Goal: Information Seeking & Learning: Learn about a topic

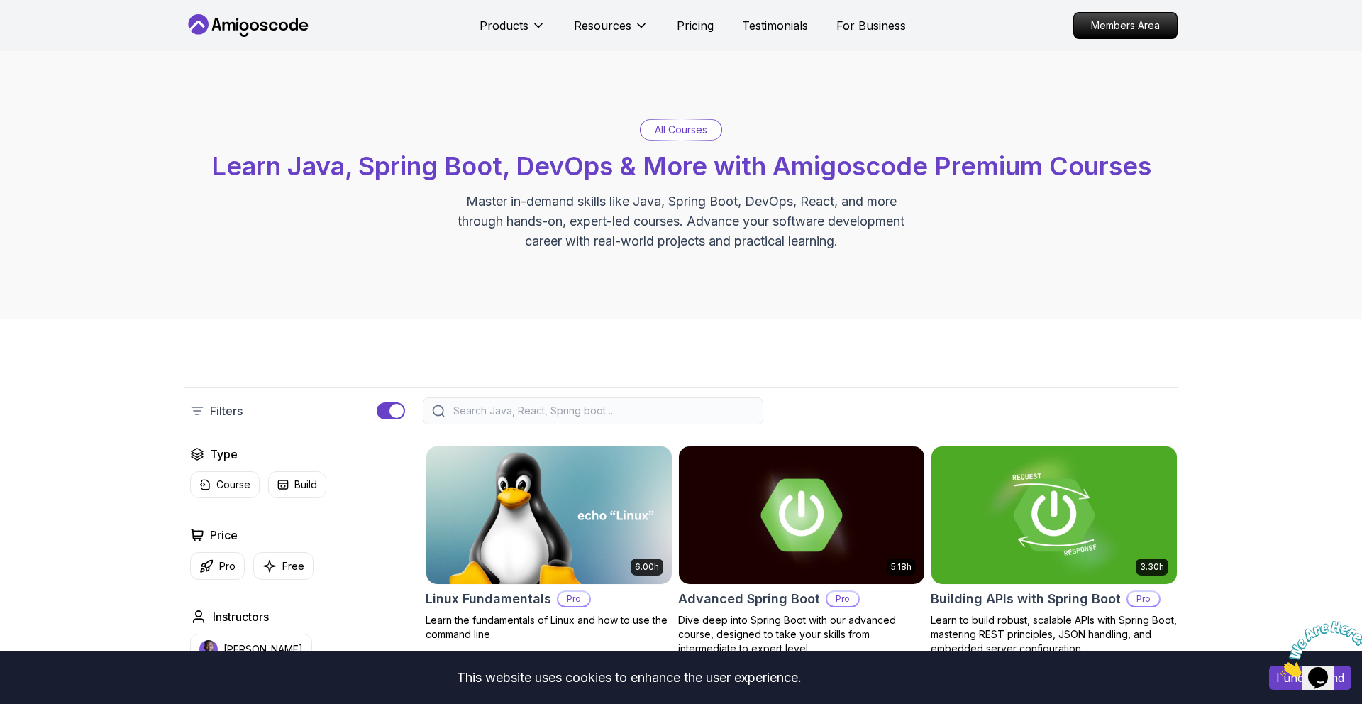
click at [249, 26] on icon at bounding box center [248, 25] width 128 height 23
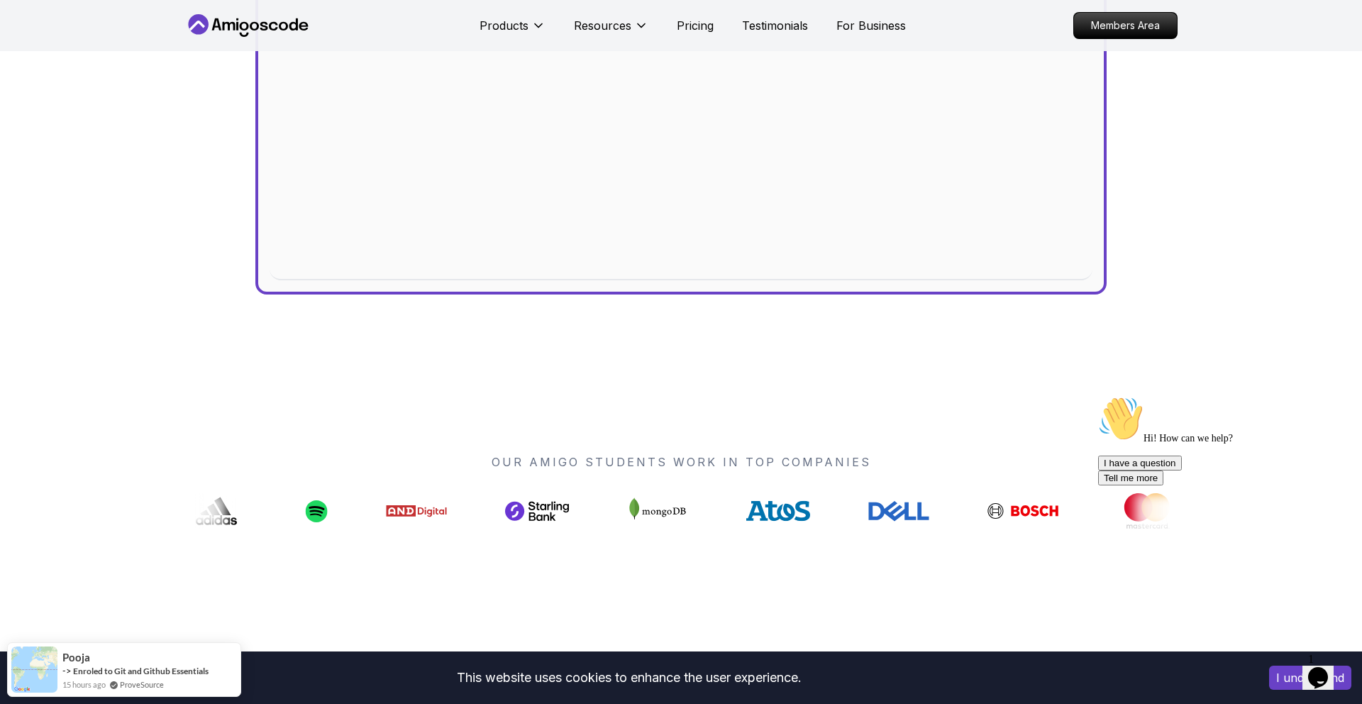
scroll to position [983, 0]
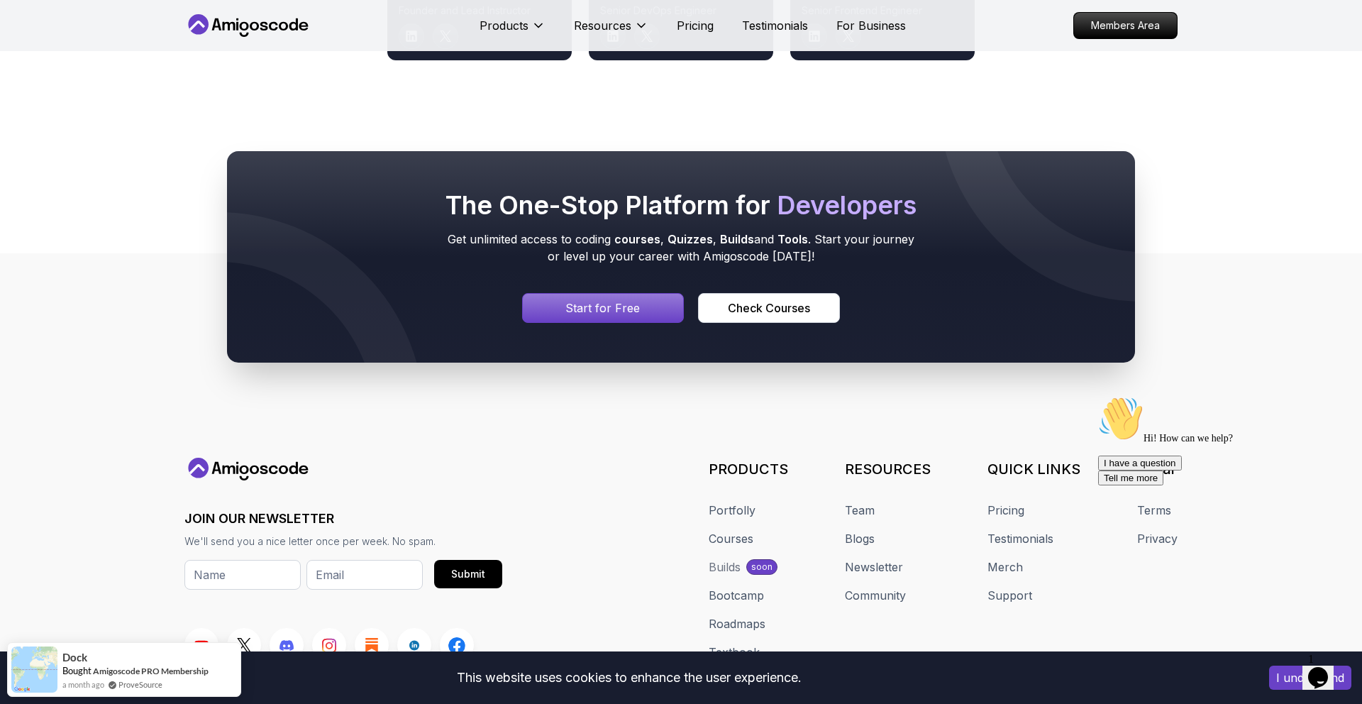
scroll to position [7610, 0]
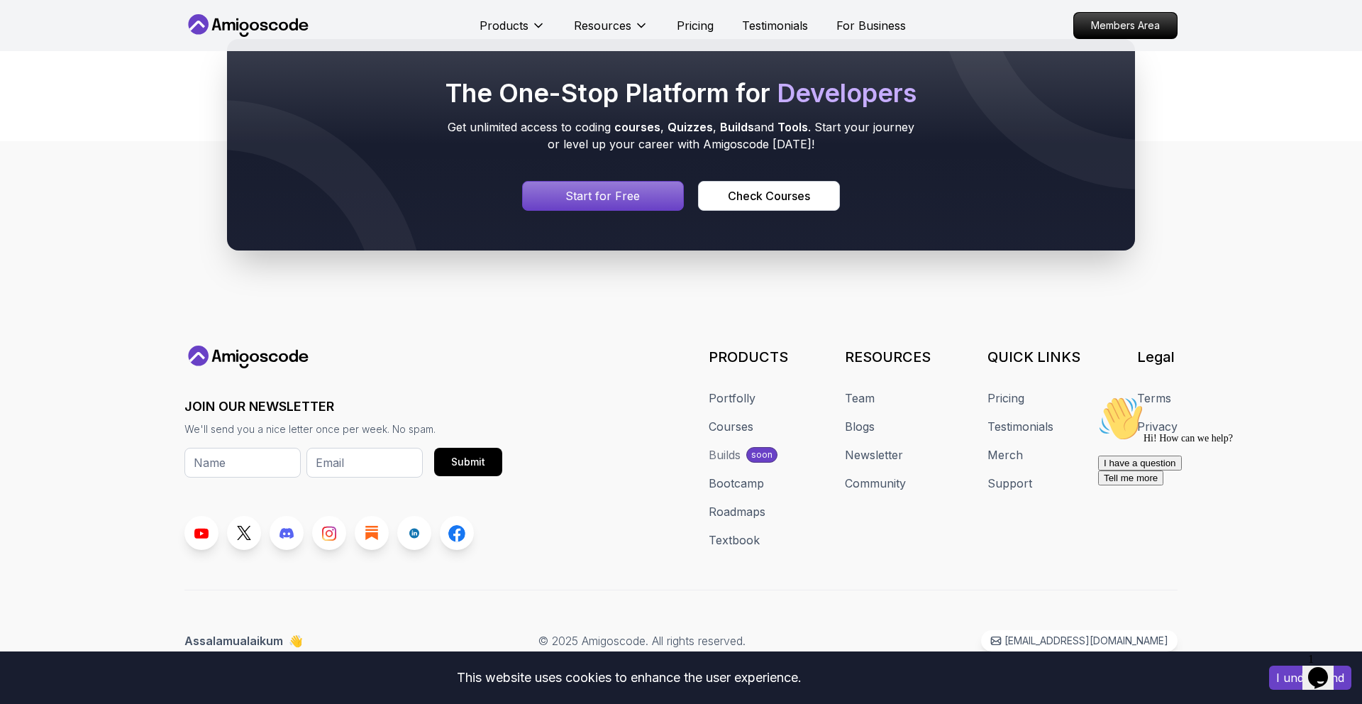
click at [227, 27] on icon at bounding box center [248, 25] width 128 height 23
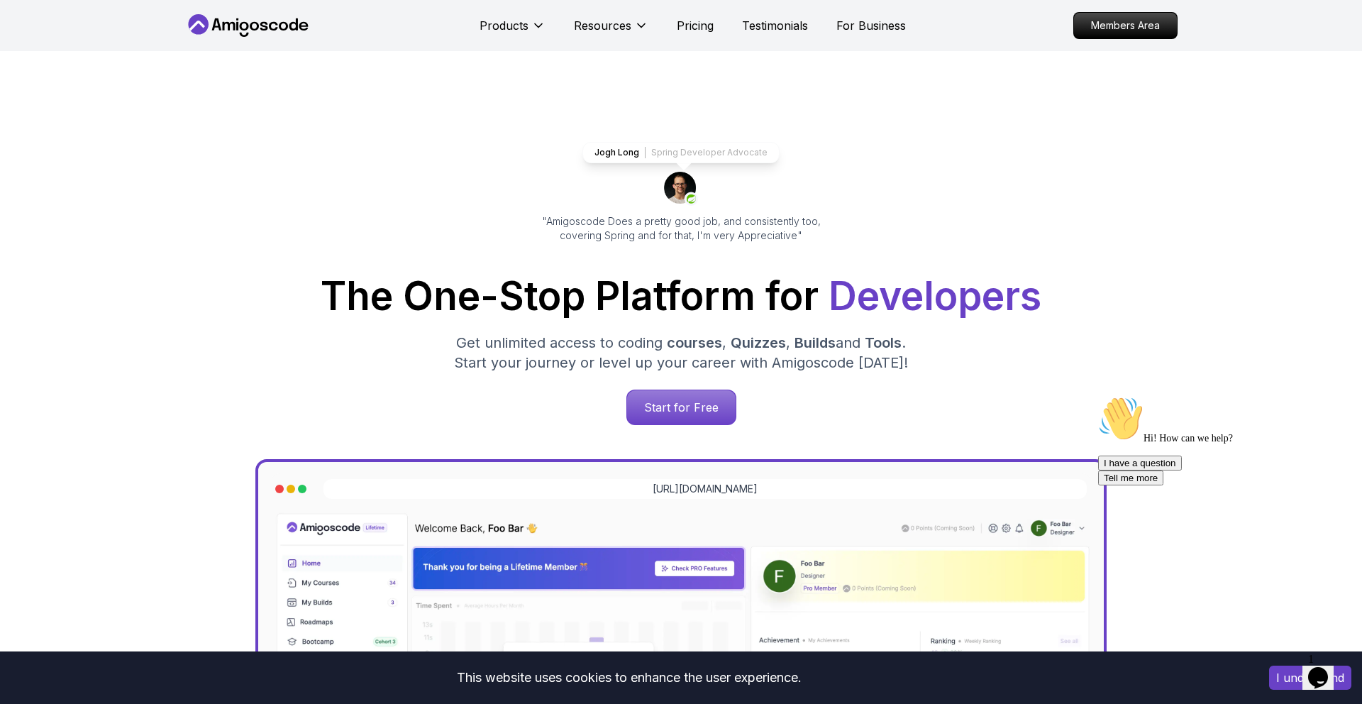
click at [227, 27] on icon at bounding box center [248, 25] width 128 height 23
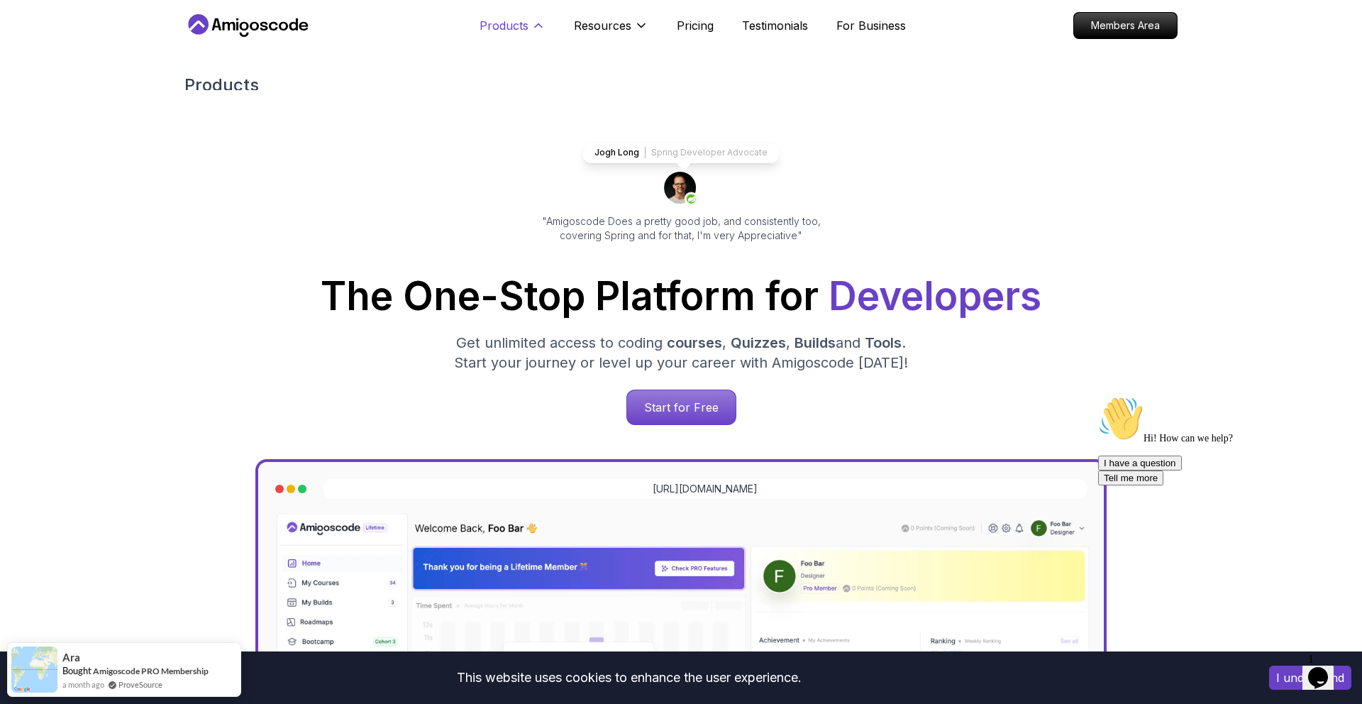
click at [524, 28] on p "Products" at bounding box center [503, 25] width 49 height 17
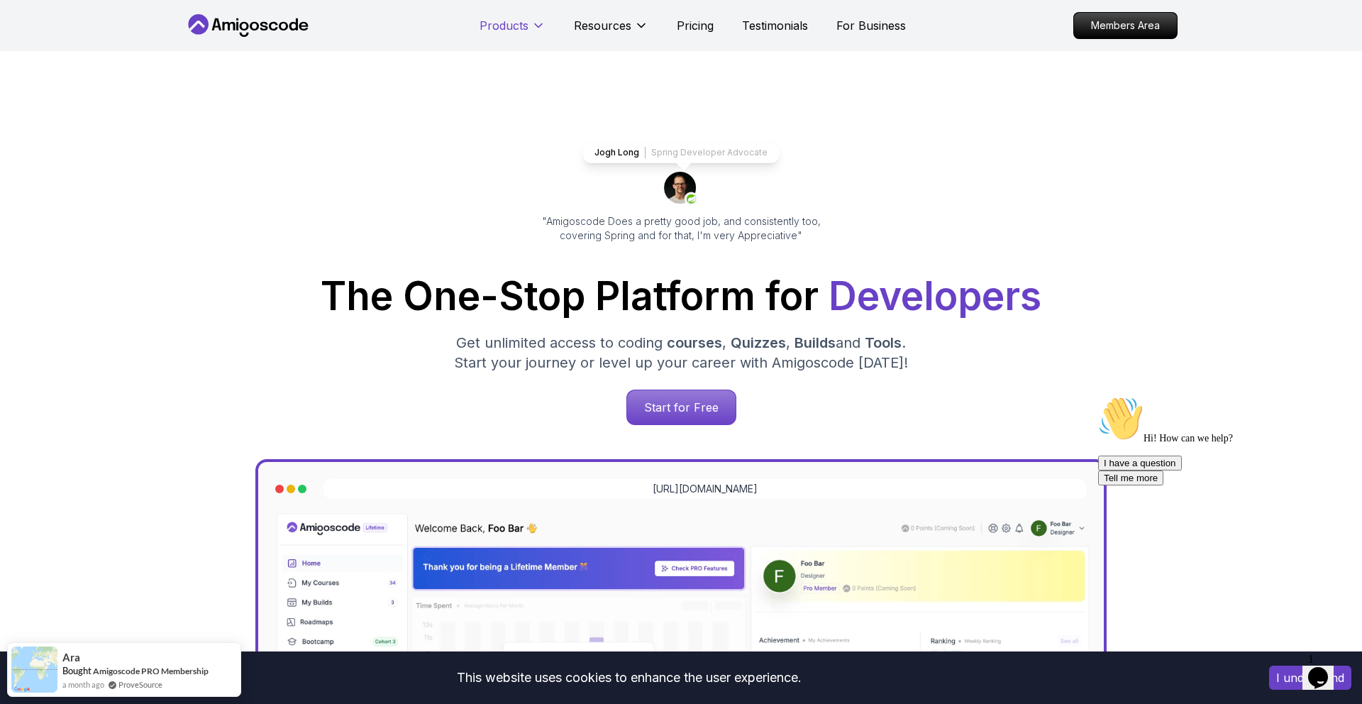
click at [524, 28] on p "Products" at bounding box center [503, 25] width 49 height 17
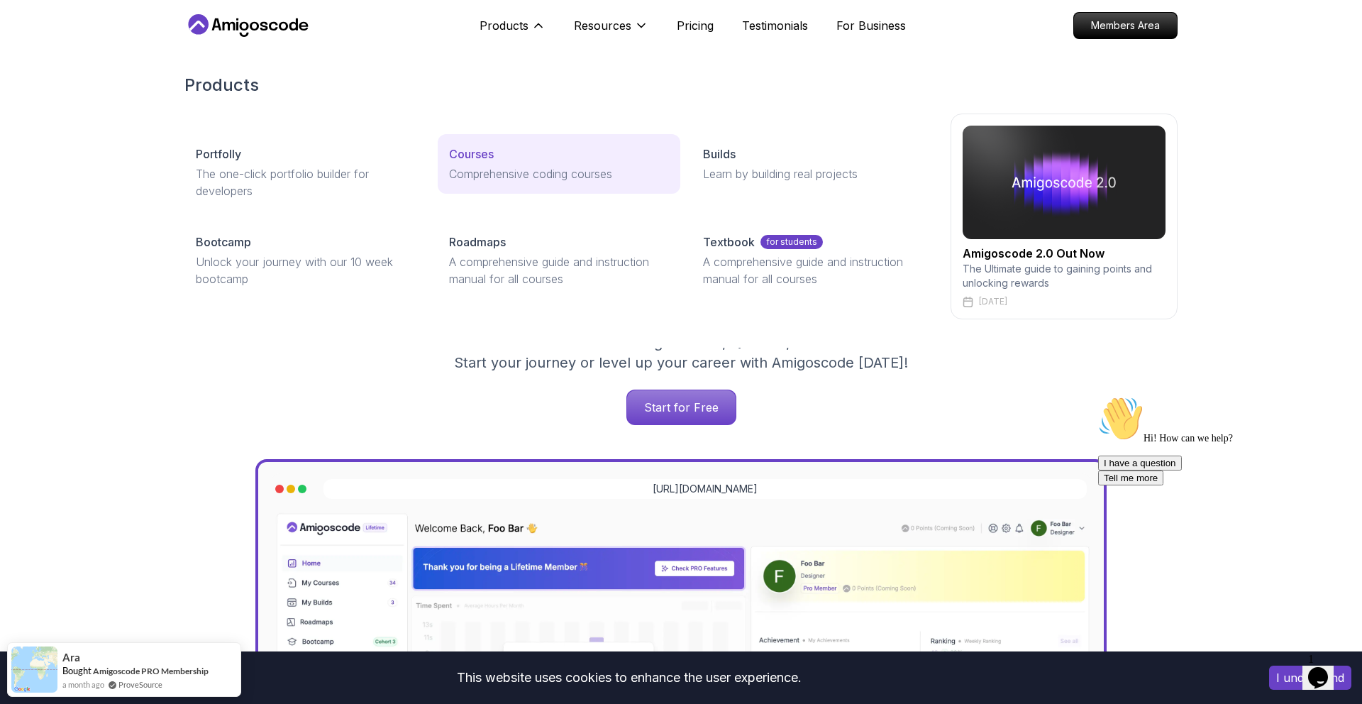
click at [475, 161] on p "Courses" at bounding box center [471, 153] width 45 height 17
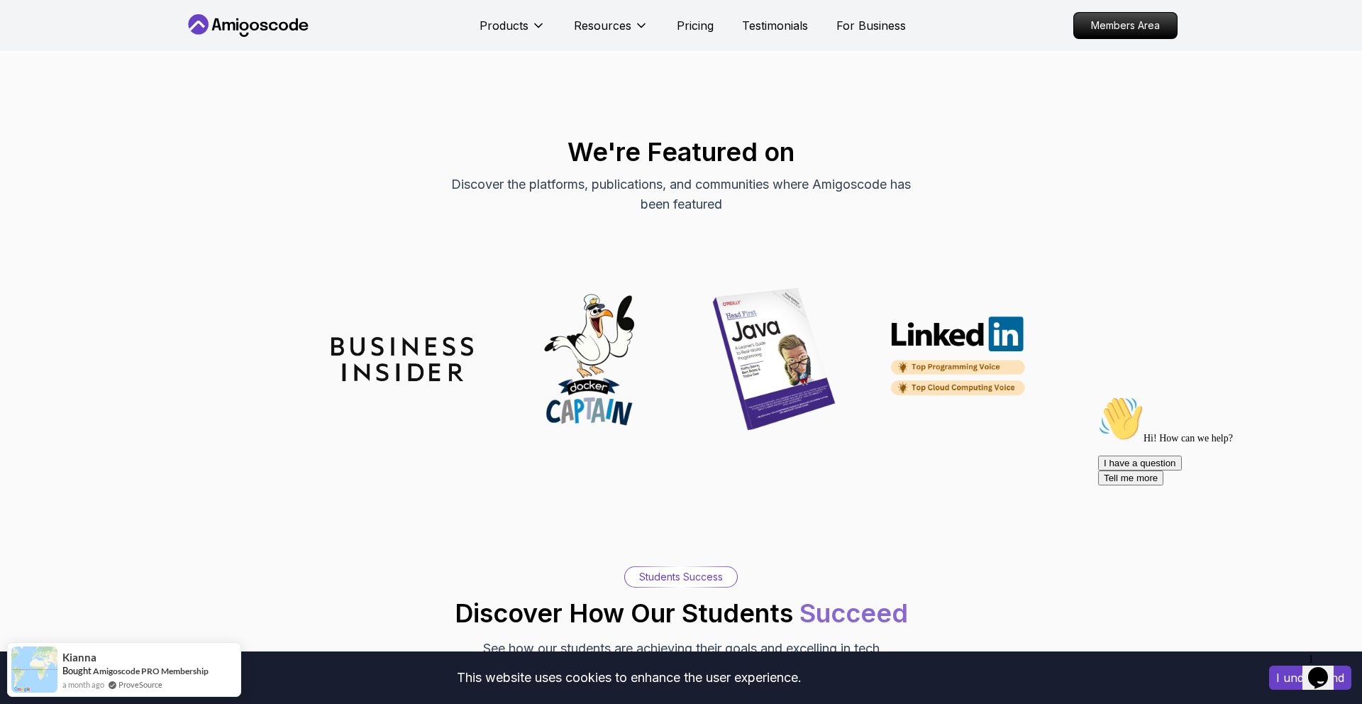
scroll to position [4088, 0]
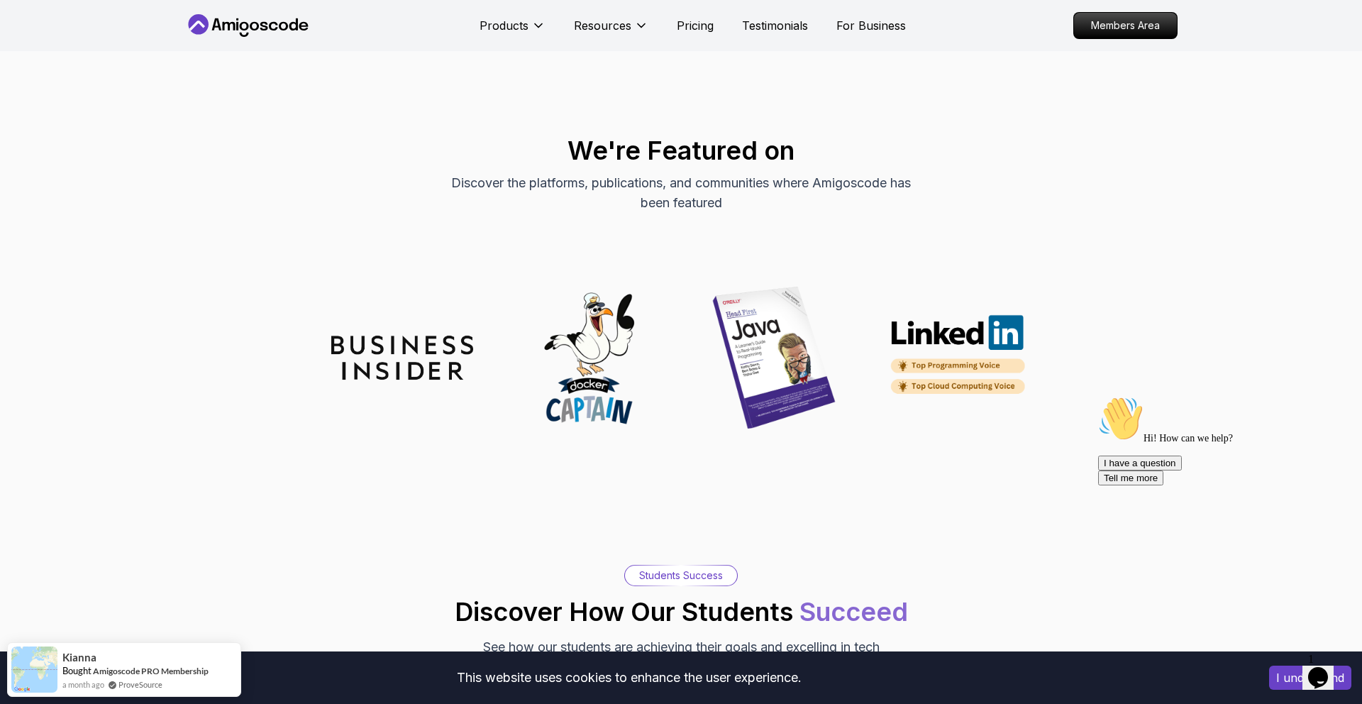
click at [596, 350] on img at bounding box center [588, 358] width 142 height 142
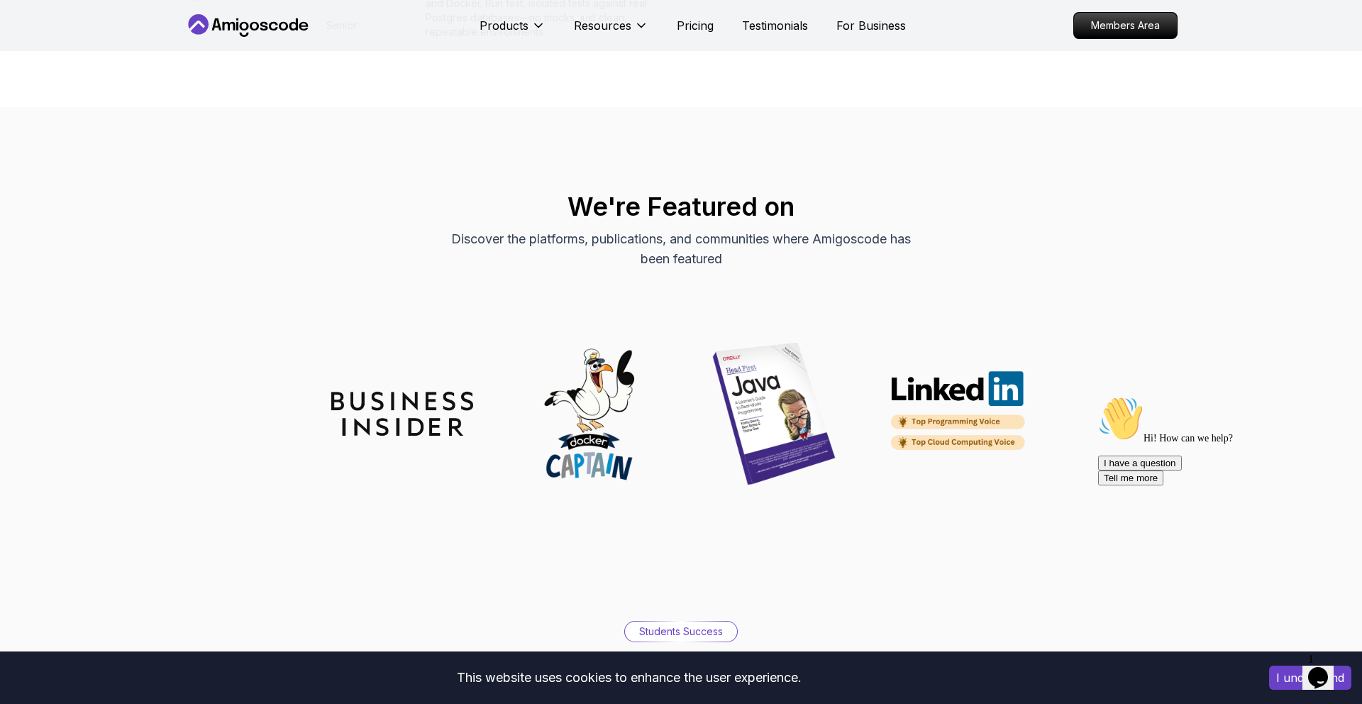
scroll to position [4000, 0]
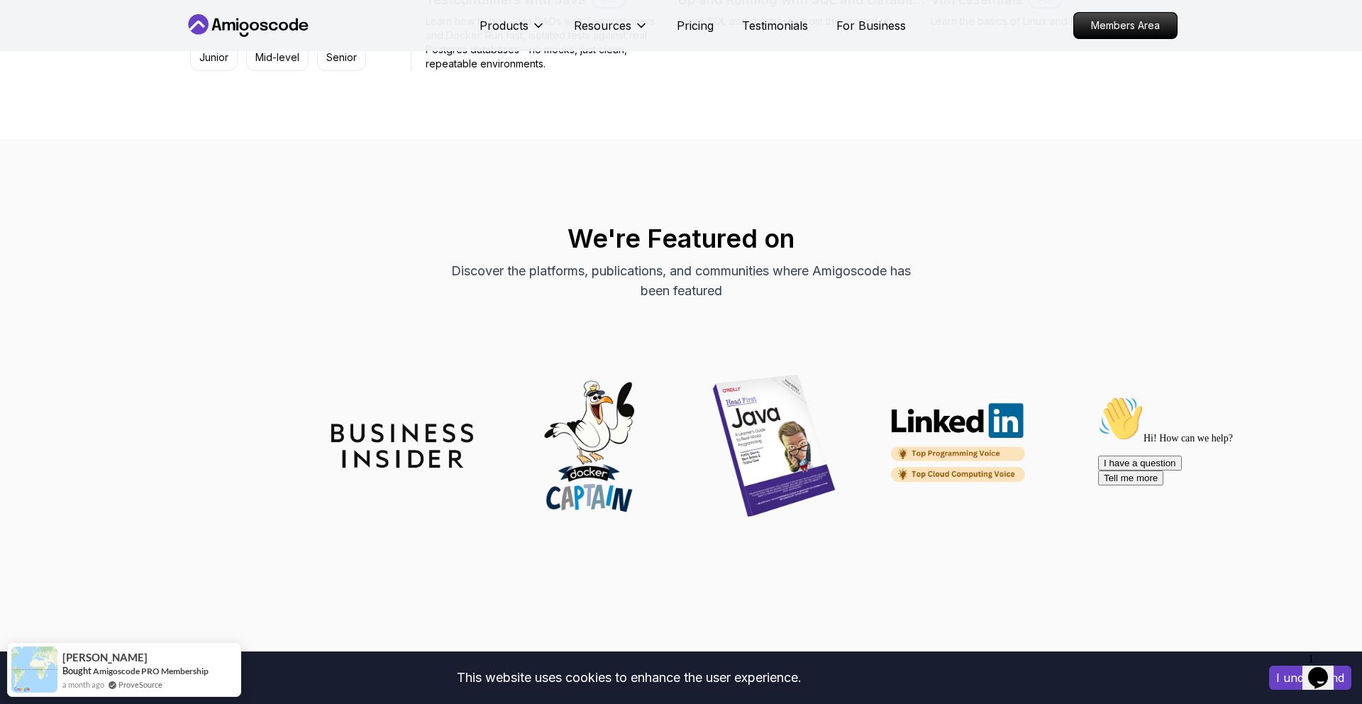
click at [579, 499] on img at bounding box center [588, 445] width 142 height 142
click at [587, 472] on img at bounding box center [588, 445] width 142 height 142
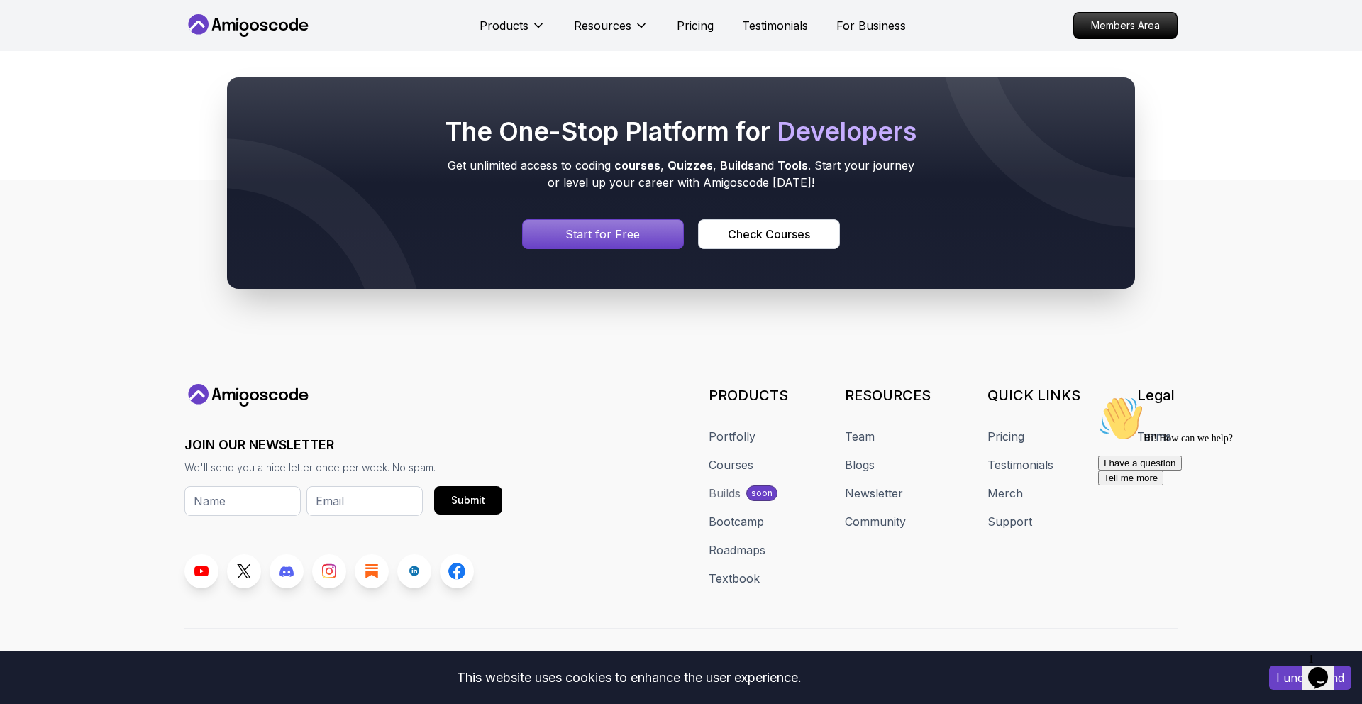
scroll to position [6353, 0]
